Goal: Task Accomplishment & Management: Manage account settings

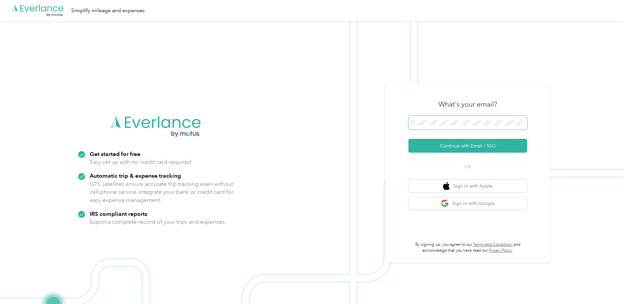
click at [440, 119] on span at bounding box center [467, 123] width 119 height 14
click at [443, 149] on button "Continue with Email / SSO" at bounding box center [467, 146] width 119 height 14
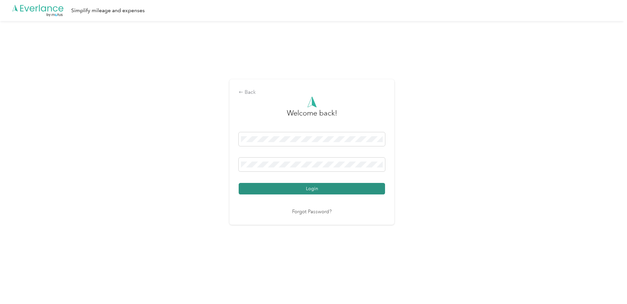
click at [286, 187] on button "Login" at bounding box center [311, 189] width 146 height 12
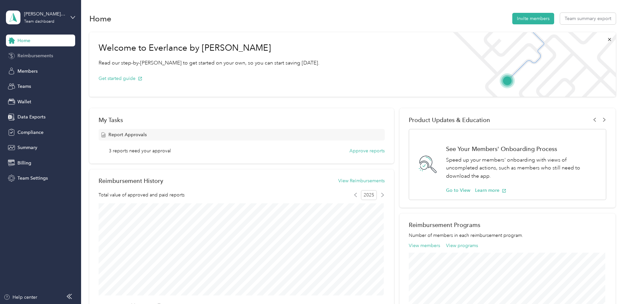
click at [35, 58] on span "Reimbursements" at bounding box center [35, 55] width 36 height 7
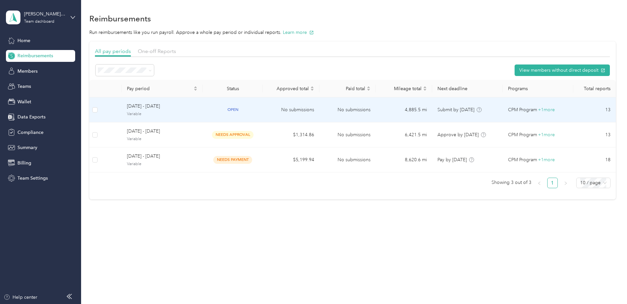
click at [313, 112] on td "No submissions" at bounding box center [291, 110] width 56 height 25
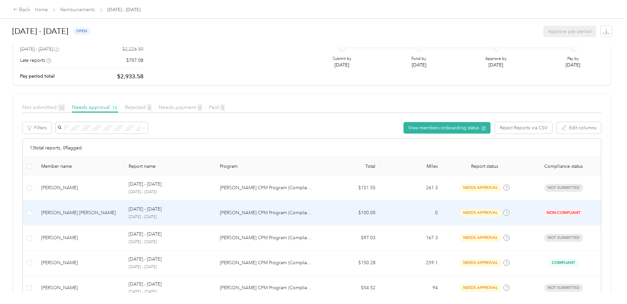
scroll to position [99, 0]
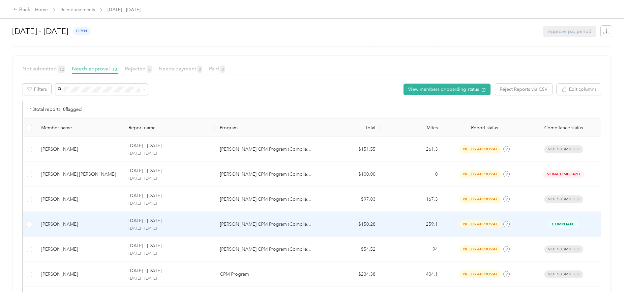
click at [287, 227] on p "[PERSON_NAME] CPM Program (Compliance)" at bounding box center [266, 224] width 93 height 7
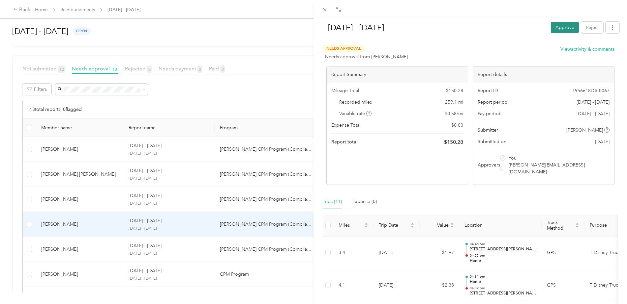
click at [554, 28] on button "Approve" at bounding box center [564, 28] width 28 height 12
click at [527, 30] on button "Approve" at bounding box center [529, 28] width 28 height 12
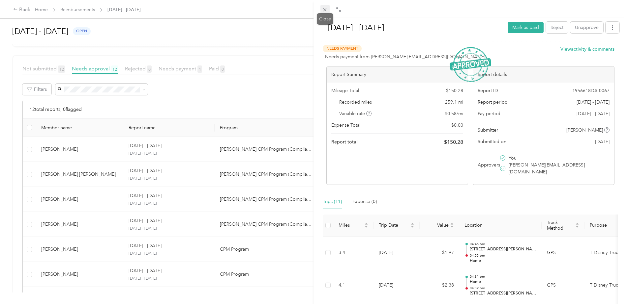
click at [324, 6] on span at bounding box center [324, 9] width 9 height 9
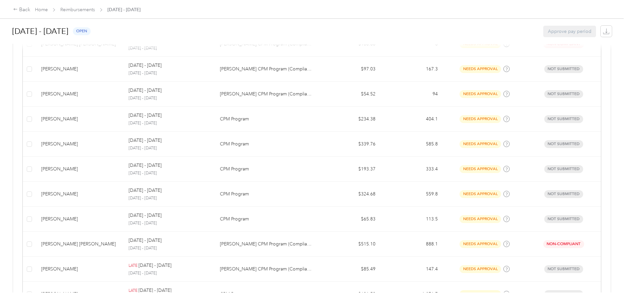
scroll to position [231, 0]
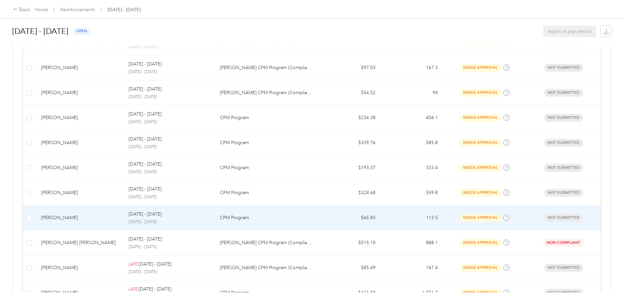
click at [210, 211] on td "[DATE] - [DATE] [DATE] - [DATE]" at bounding box center [168, 218] width 91 height 25
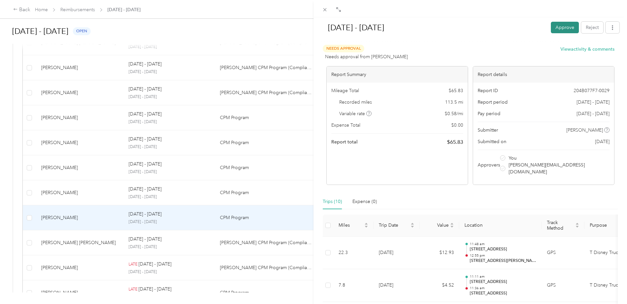
click at [553, 27] on button "Approve" at bounding box center [564, 28] width 28 height 12
click at [526, 28] on button "Approve" at bounding box center [529, 28] width 28 height 12
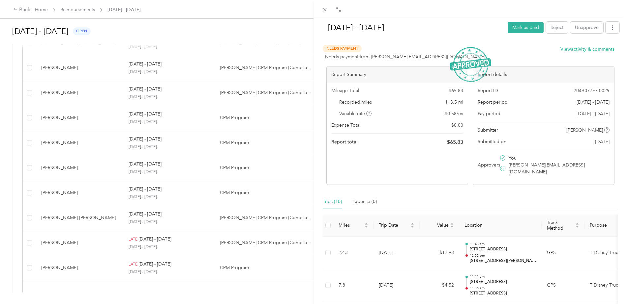
click at [171, 218] on div "[DATE] - [DATE] Mark as paid Reject Unapprove Needs Payment Needs payment from …" at bounding box center [313, 152] width 627 height 304
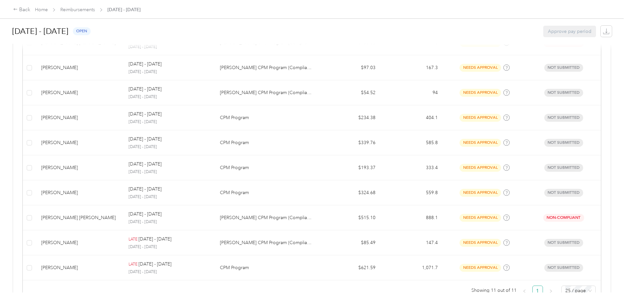
click at [171, 304] on div "[DATE] - [DATE] Mark as paid Reject Unapprove Needs Payment Needs payment from …" at bounding box center [311, 304] width 623 height 0
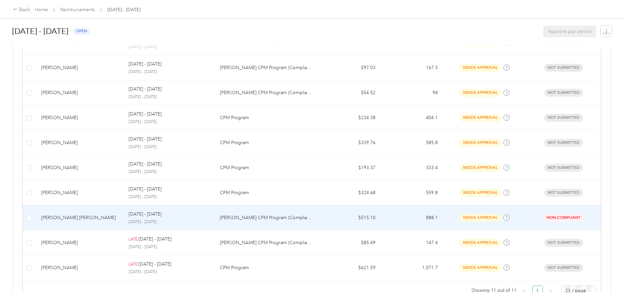
click at [161, 218] on p "[DATE] - [DATE]" at bounding box center [144, 214] width 33 height 7
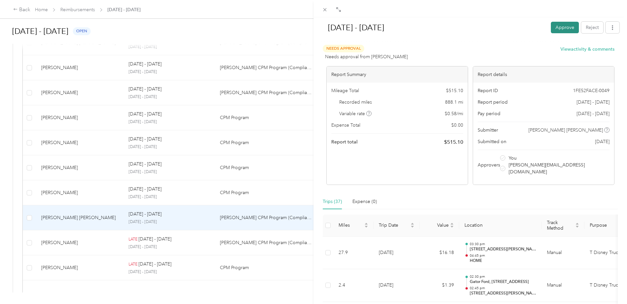
click at [563, 28] on button "Approve" at bounding box center [564, 28] width 28 height 12
click at [521, 26] on button "Approve" at bounding box center [529, 28] width 28 height 12
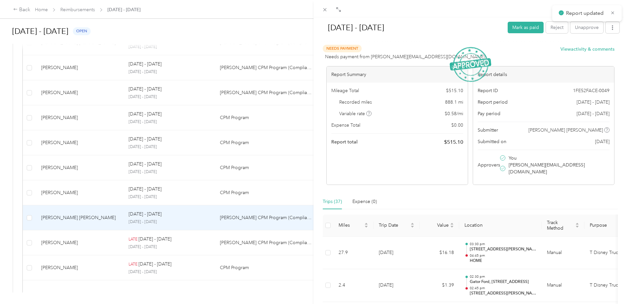
scroll to position [229, 0]
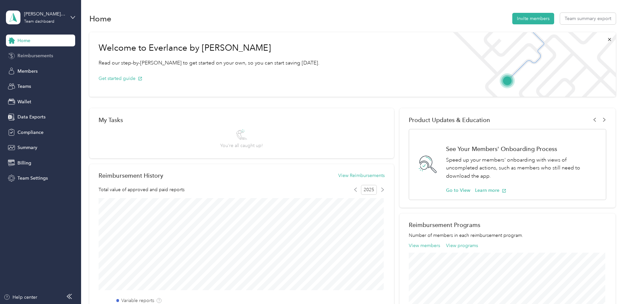
click at [43, 55] on span "Reimbursements" at bounding box center [35, 55] width 36 height 7
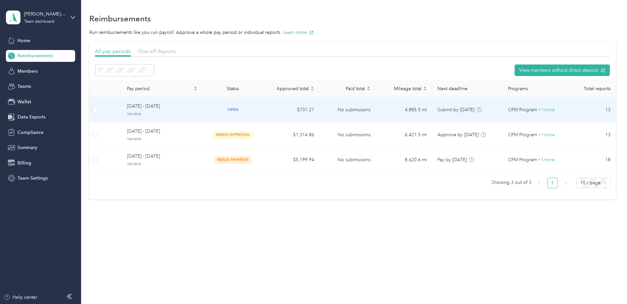
click at [323, 108] on td "No submissions" at bounding box center [347, 110] width 56 height 25
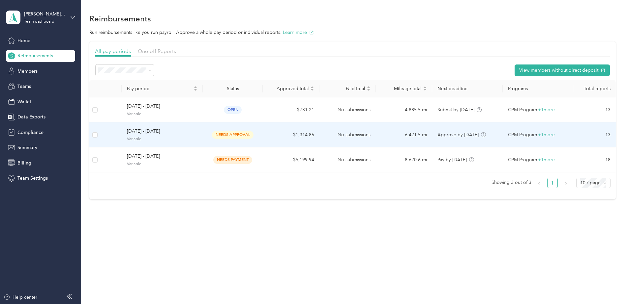
click at [330, 141] on td "No submissions" at bounding box center [347, 135] width 56 height 25
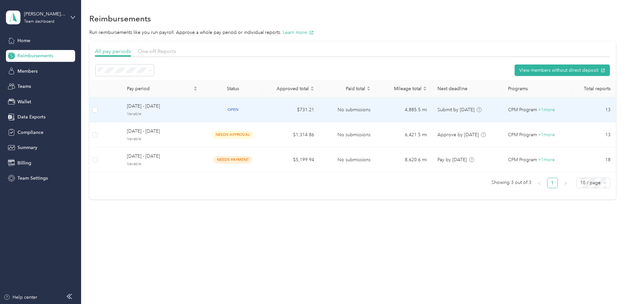
click at [238, 108] on span "open" at bounding box center [233, 110] width 18 height 8
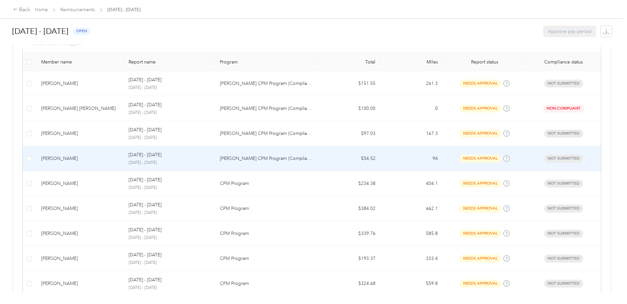
scroll to position [198, 0]
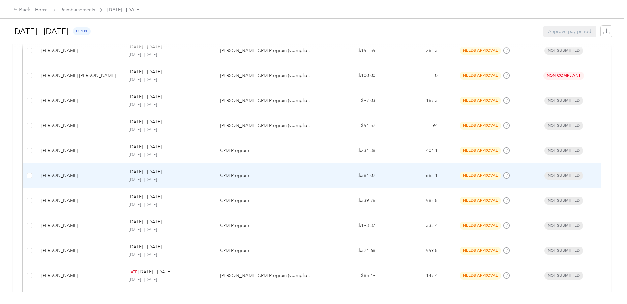
click at [203, 181] on p "[DATE] - [DATE]" at bounding box center [168, 180] width 81 height 6
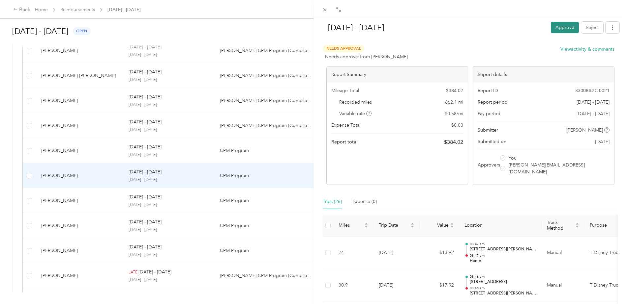
click at [561, 28] on button "Approve" at bounding box center [564, 28] width 28 height 12
click at [519, 29] on button "Approve" at bounding box center [529, 28] width 28 height 12
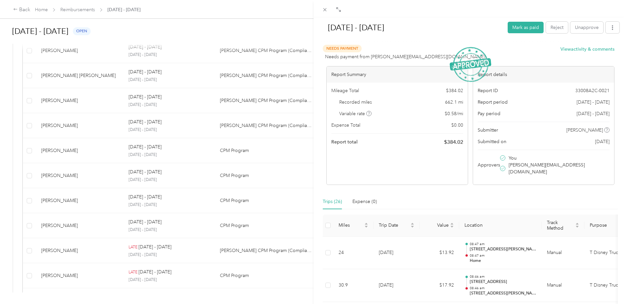
click at [165, 275] on div "Sep 22 - Oct 5, 2025 Mark as paid Reject Unapprove Needs Payment Needs payment …" at bounding box center [313, 152] width 627 height 304
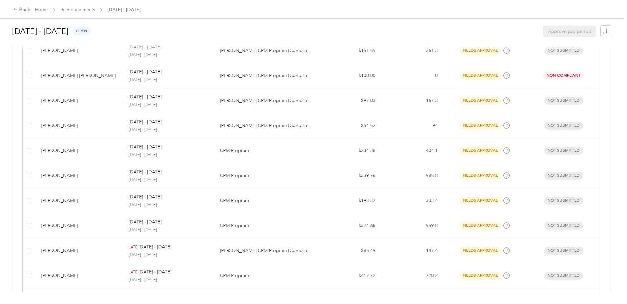
click at [165, 304] on div "Sep 22 - Oct 5, 2025 Mark as paid Reject Unapprove Needs Payment Needs payment …" at bounding box center [311, 304] width 623 height 0
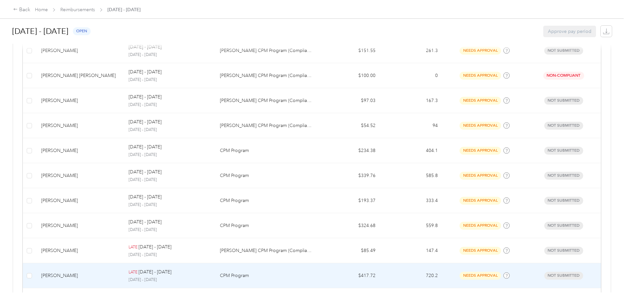
drag, startPoint x: 165, startPoint y: 275, endPoint x: 204, endPoint y: 280, distance: 39.1
click at [204, 280] on p "[DATE] - [DATE]" at bounding box center [168, 280] width 81 height 6
click at [204, 304] on div at bounding box center [311, 304] width 623 height 0
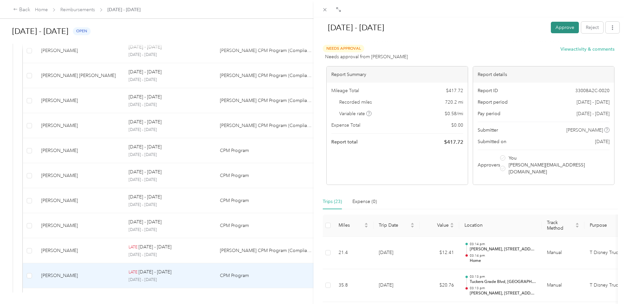
click at [553, 27] on button "Approve" at bounding box center [564, 28] width 28 height 12
click at [523, 26] on button "Approve" at bounding box center [529, 28] width 28 height 12
